Goal: Task Accomplishment & Management: Use online tool/utility

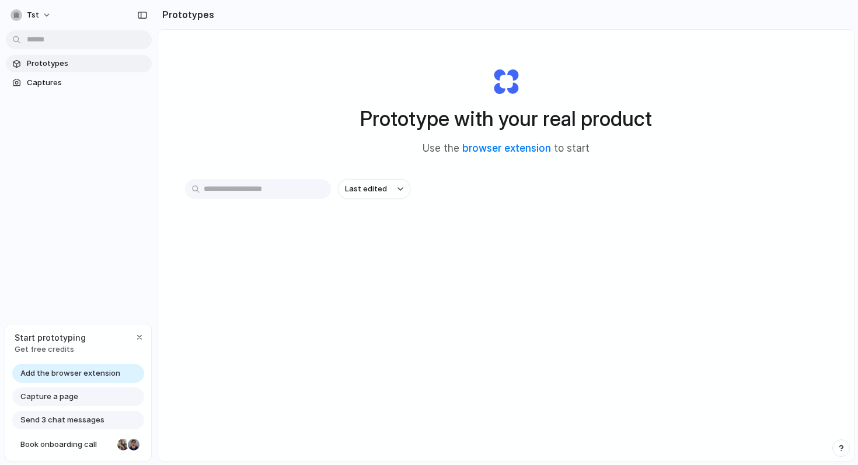
scroll to position [62, 0]
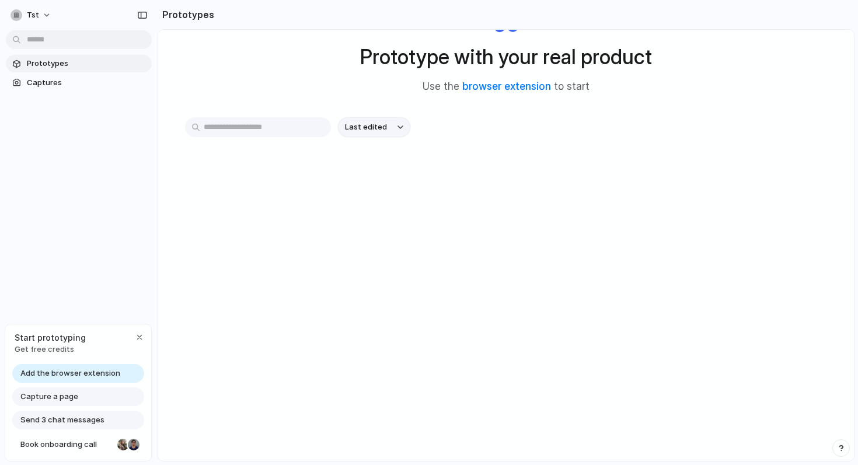
click at [388, 127] on button "Last edited" at bounding box center [374, 127] width 72 height 20
click at [436, 124] on div "Last edited Last created Alphabetical" at bounding box center [429, 232] width 858 height 465
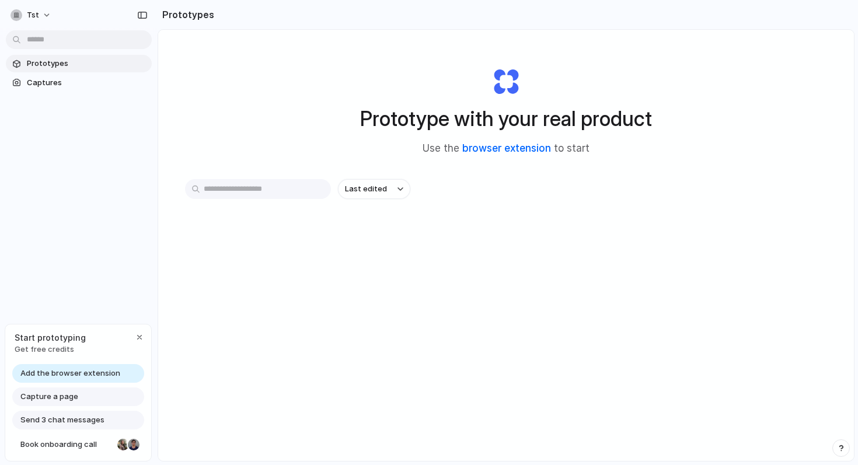
click at [536, 149] on link "browser extension" at bounding box center [506, 148] width 89 height 12
click at [85, 374] on span "Add the browser extension" at bounding box center [70, 374] width 100 height 12
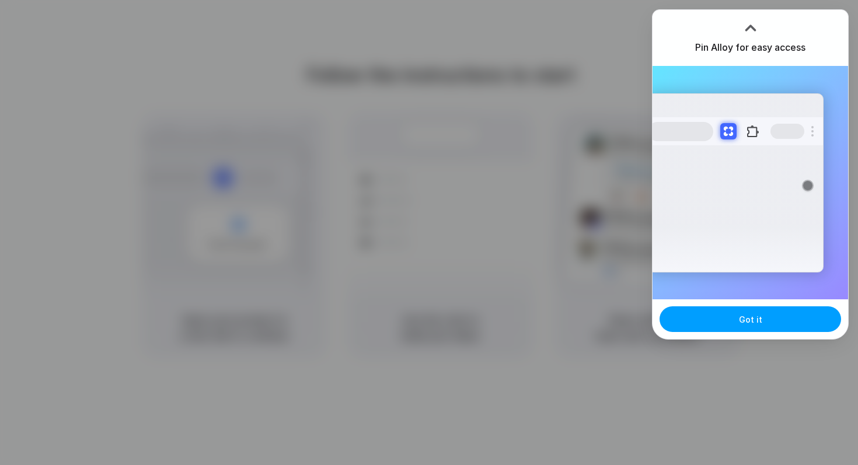
click at [774, 322] on button "Got it" at bounding box center [749, 319] width 181 height 26
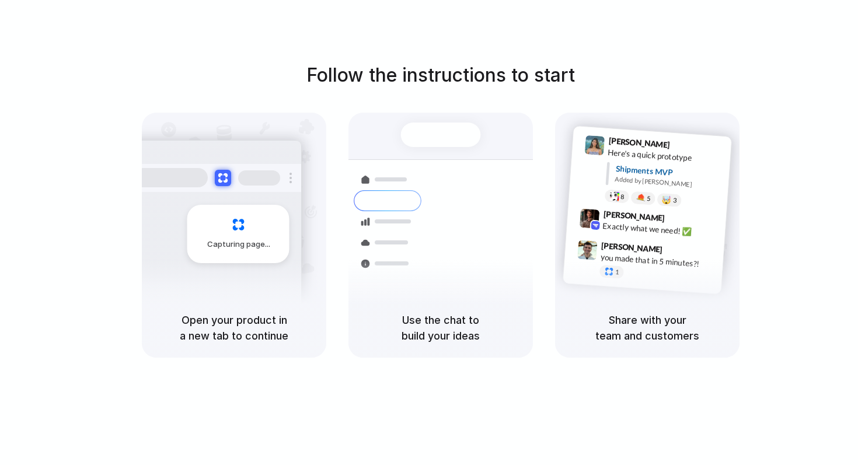
click at [841, 0] on div "Follow the instructions to start Capturing page Open your product in a new tab …" at bounding box center [440, 244] width 881 height 488
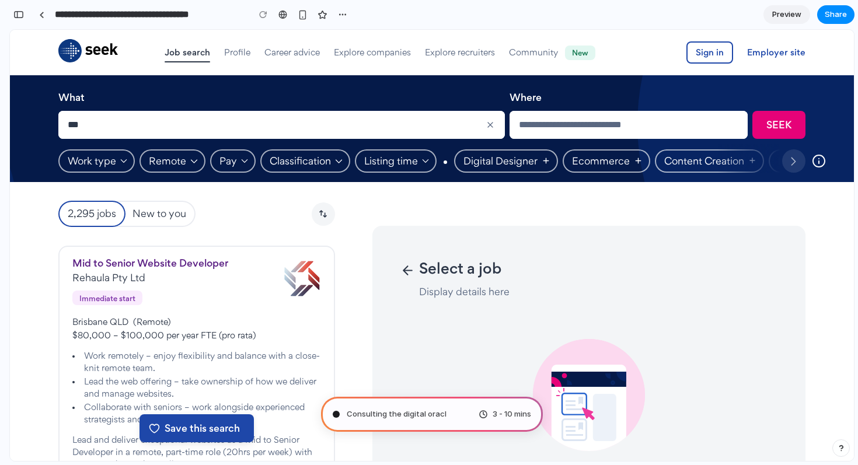
type input "**********"
